Goal: Navigation & Orientation: Find specific page/section

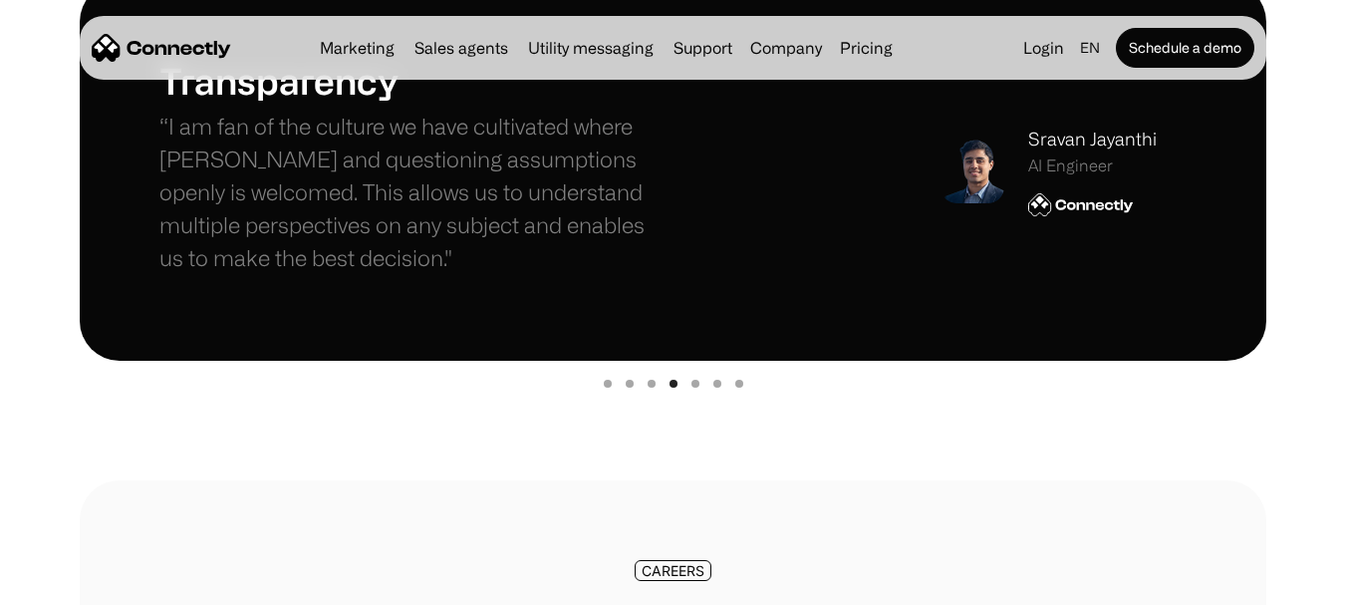
scroll to position [398, 0]
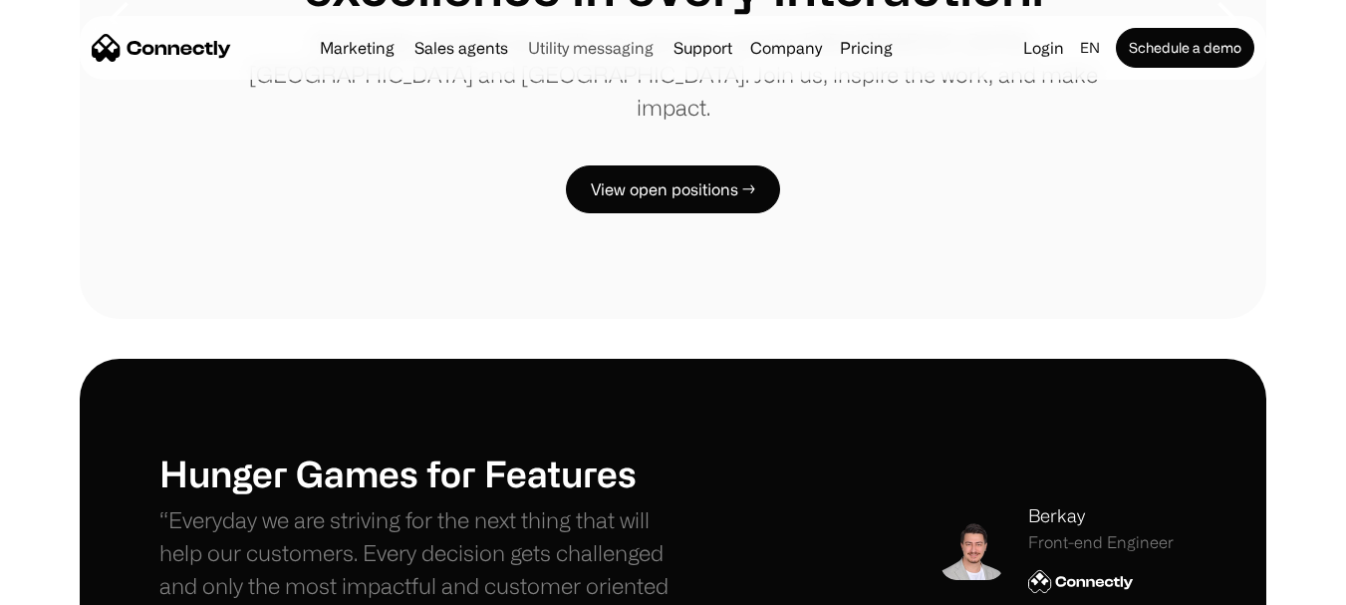
click at [582, 46] on link "Utility messaging" at bounding box center [590, 48] width 141 height 16
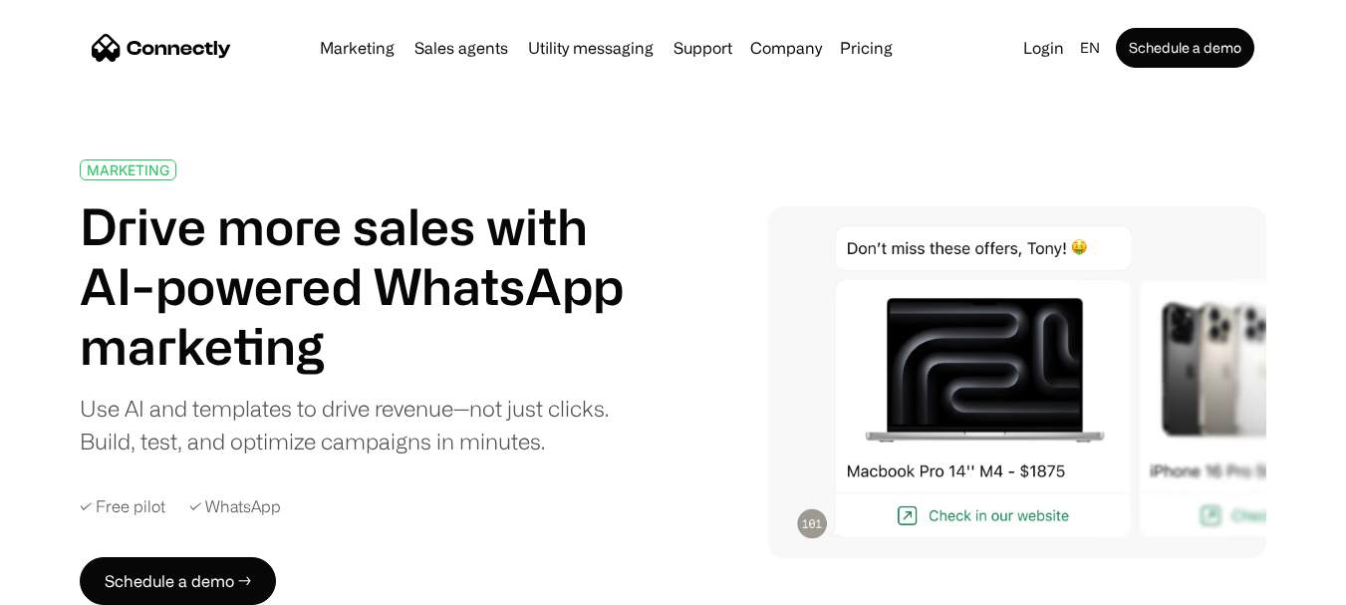
click at [109, 43] on img "home" at bounding box center [161, 48] width 139 height 28
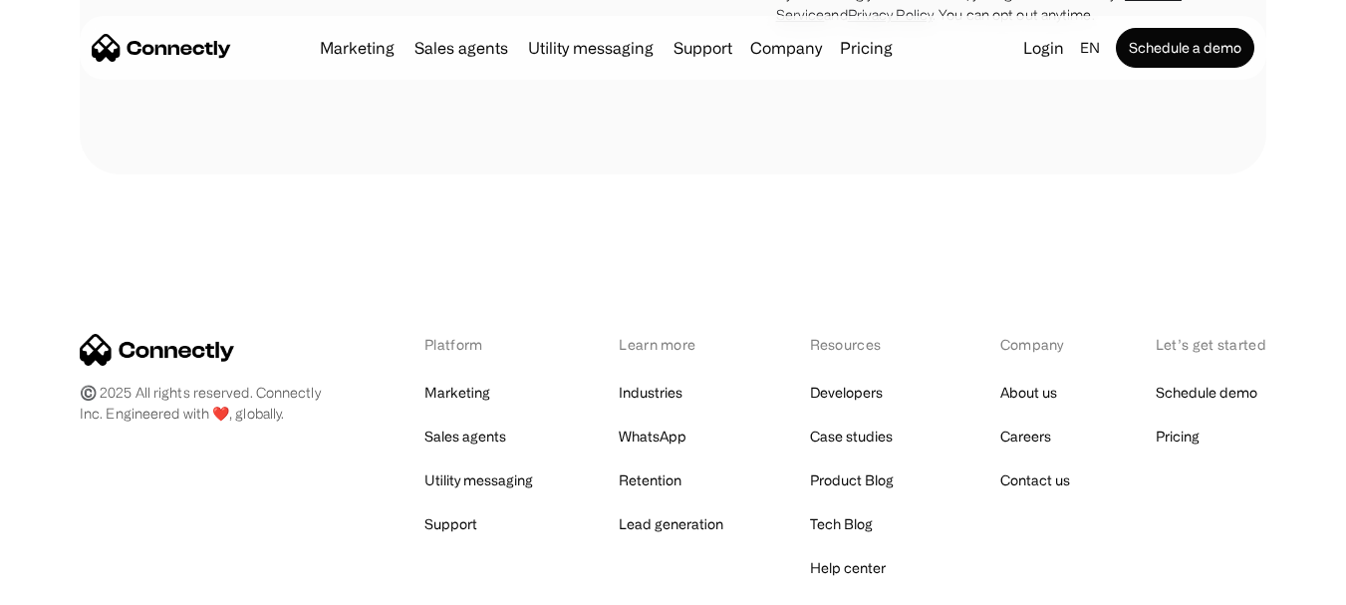
scroll to position [5579, 0]
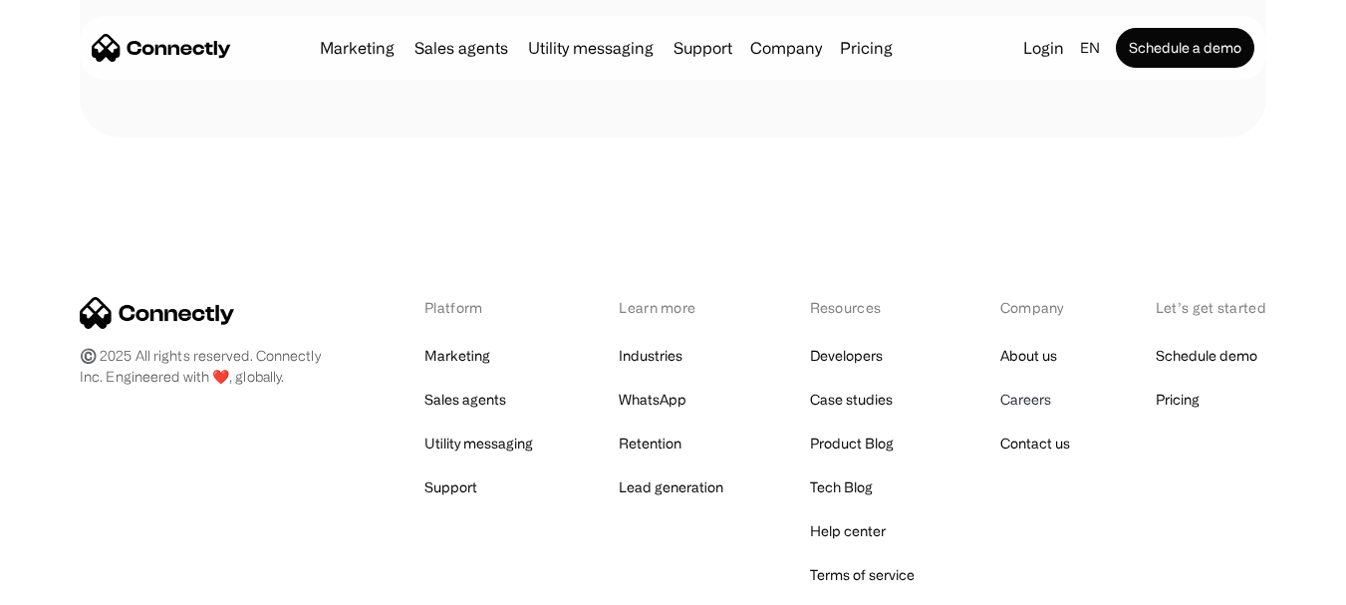
click at [1022, 402] on link "Careers" at bounding box center [1025, 400] width 51 height 28
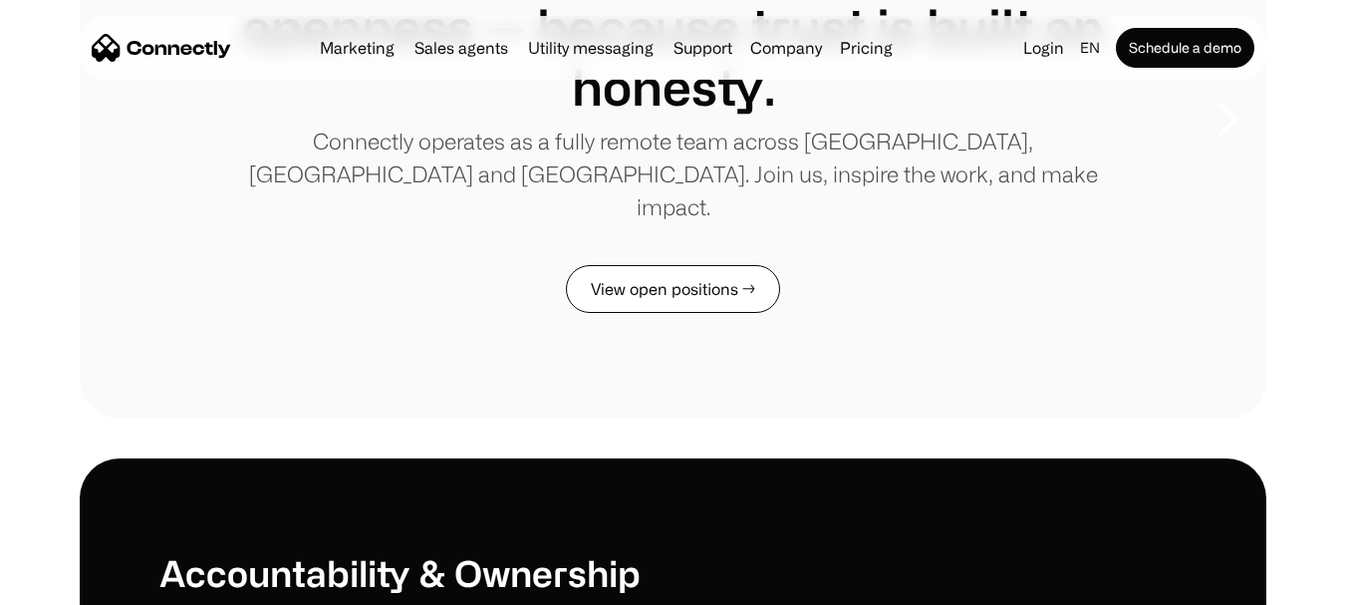
click at [637, 265] on link "View open positions →" at bounding box center [673, 289] width 214 height 48
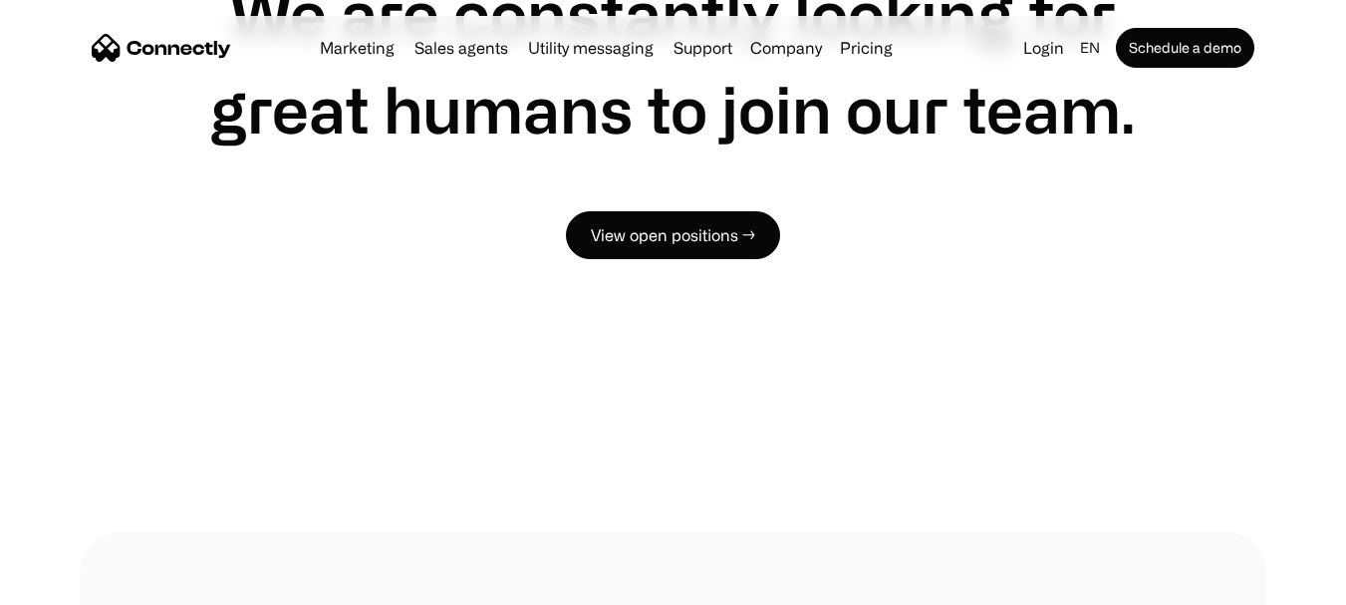
scroll to position [6702, 0]
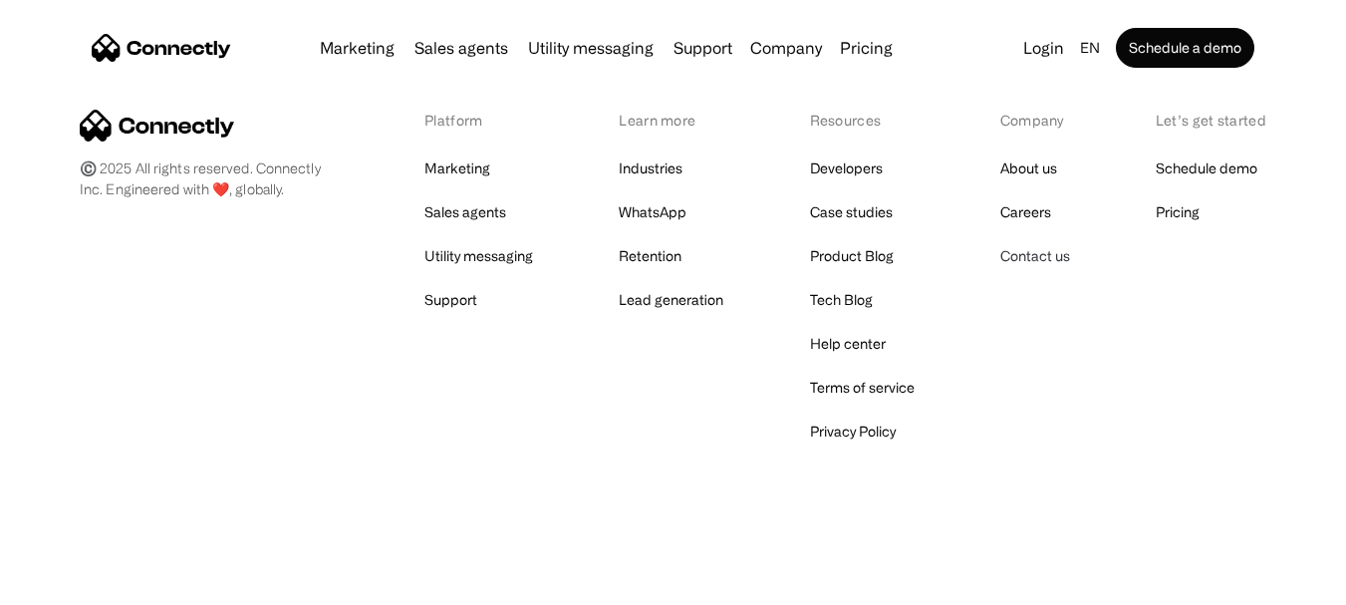
click at [1059, 254] on link "Contact us" at bounding box center [1035, 256] width 70 height 28
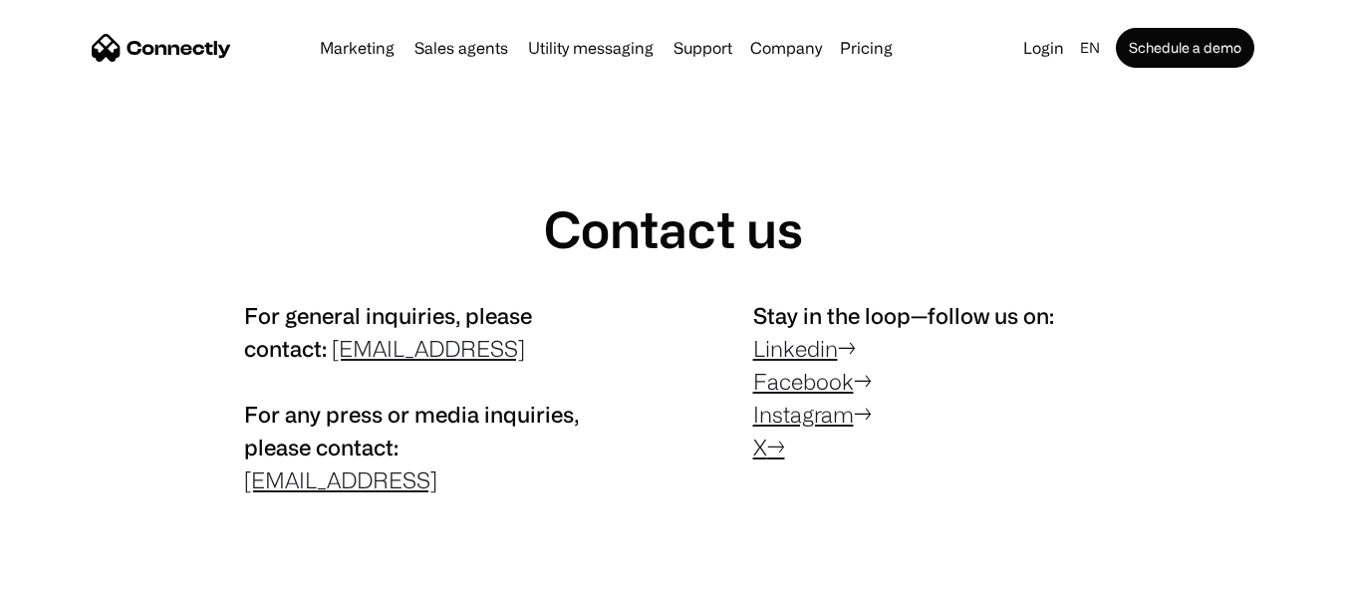
click at [785, 350] on link "Linkedin" at bounding box center [795, 348] width 85 height 25
